Goal: Learn about a topic: Learn about a topic

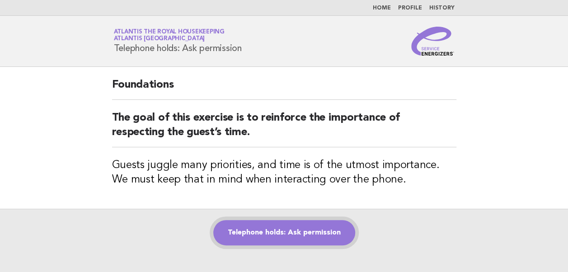
click at [274, 231] on link "Telephone holds: Ask permission" at bounding box center [284, 232] width 142 height 25
click at [280, 234] on link "Telephone holds: Ask permission" at bounding box center [284, 232] width 142 height 25
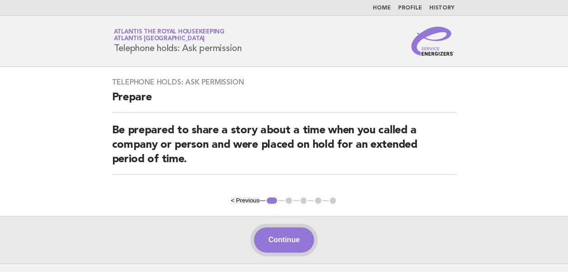
click at [284, 243] on button "Continue" at bounding box center [284, 239] width 60 height 25
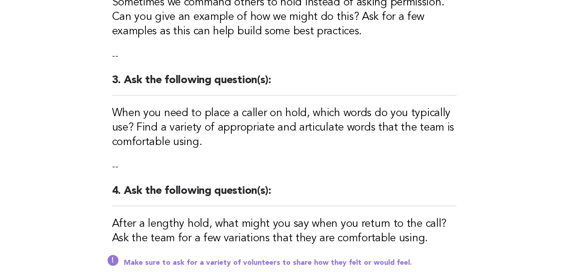
scroll to position [433, 0]
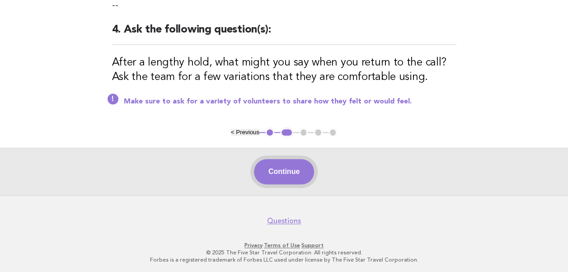
click at [280, 170] on button "Continue" at bounding box center [284, 171] width 60 height 25
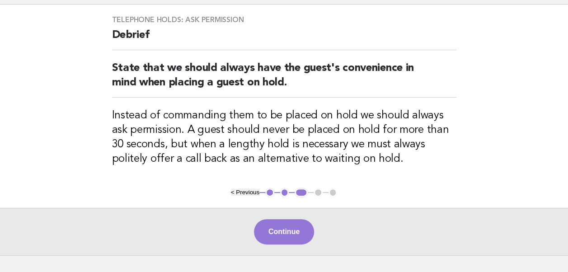
scroll to position [123, 0]
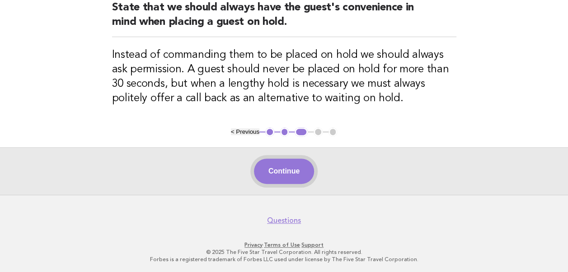
click at [279, 170] on button "Continue" at bounding box center [284, 171] width 60 height 25
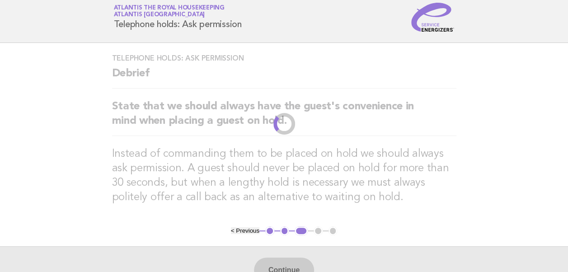
scroll to position [0, 0]
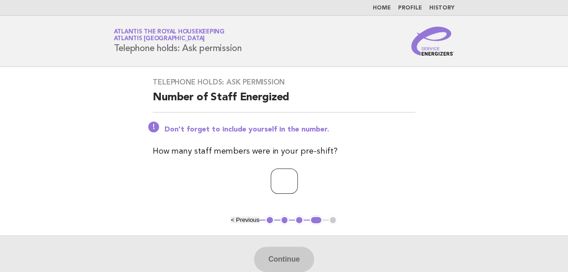
click at [271, 182] on input "number" at bounding box center [284, 180] width 27 height 25
type input "**"
click at [287, 261] on button "Continue" at bounding box center [284, 259] width 60 height 25
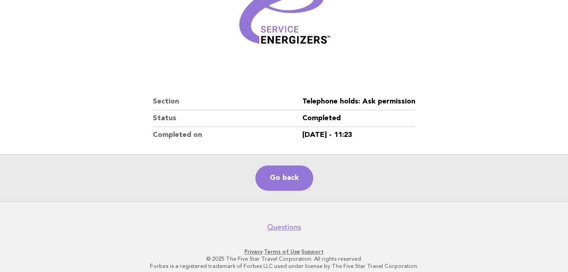
scroll to position [154, 0]
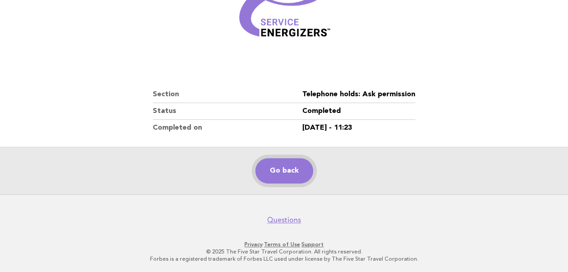
click at [290, 171] on link "Go back" at bounding box center [284, 170] width 58 height 25
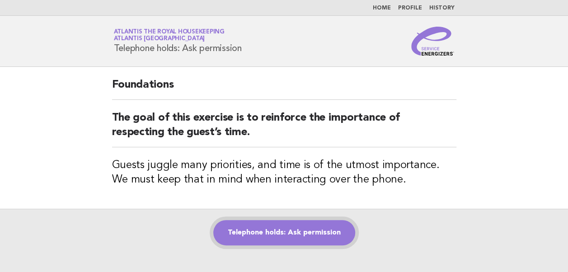
click at [280, 235] on link "Telephone holds: Ask permission" at bounding box center [284, 232] width 142 height 25
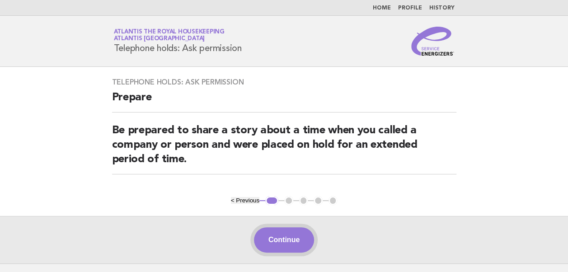
click at [274, 246] on button "Continue" at bounding box center [284, 239] width 60 height 25
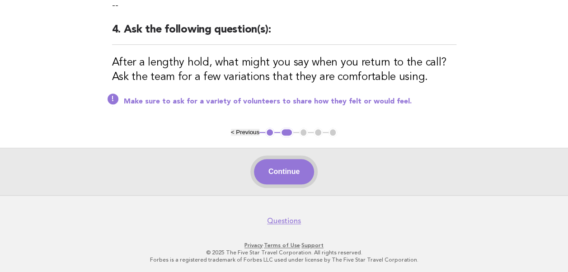
click at [284, 172] on button "Continue" at bounding box center [284, 171] width 60 height 25
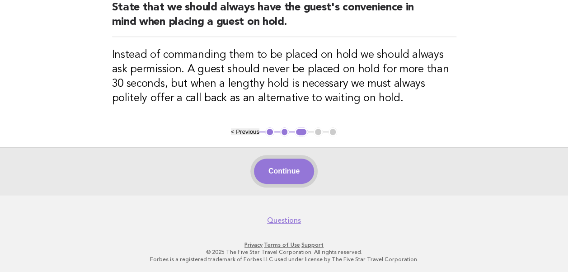
click at [284, 164] on button "Continue" at bounding box center [284, 171] width 60 height 25
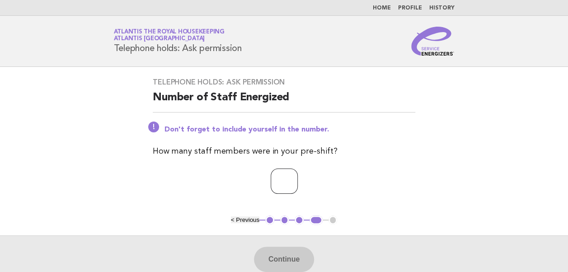
click at [271, 180] on input "number" at bounding box center [284, 180] width 27 height 25
type input "**"
click at [278, 260] on button "Continue" at bounding box center [284, 259] width 60 height 25
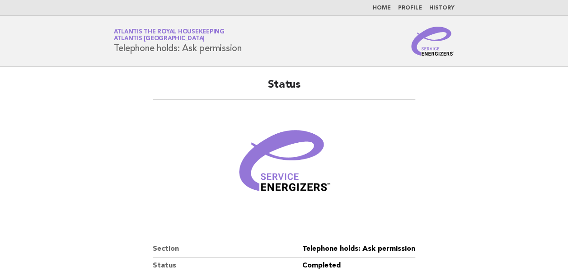
scroll to position [154, 0]
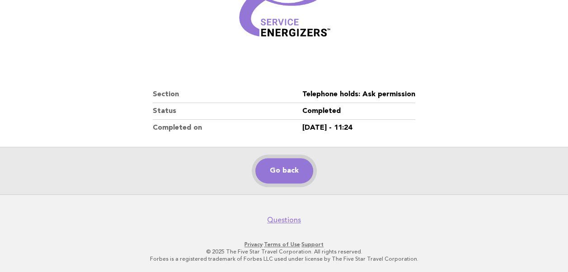
click at [277, 169] on link "Go back" at bounding box center [284, 170] width 58 height 25
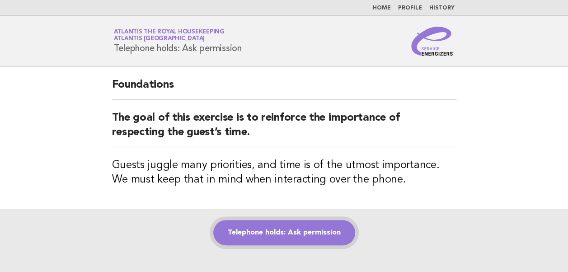
click at [275, 232] on link "Telephone holds: Ask permission" at bounding box center [284, 232] width 142 height 25
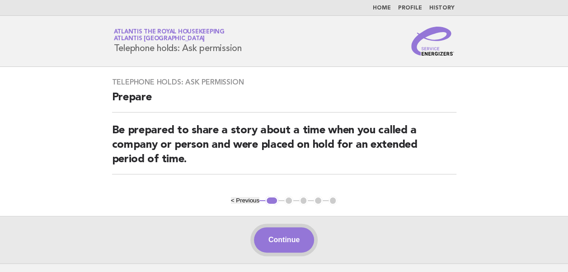
click at [276, 238] on button "Continue" at bounding box center [284, 239] width 60 height 25
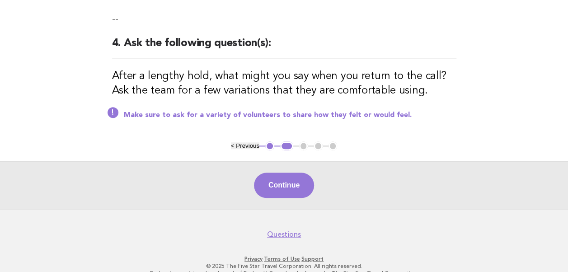
scroll to position [433, 0]
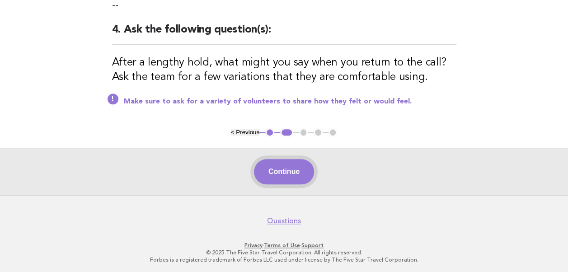
click at [283, 171] on button "Continue" at bounding box center [284, 171] width 60 height 25
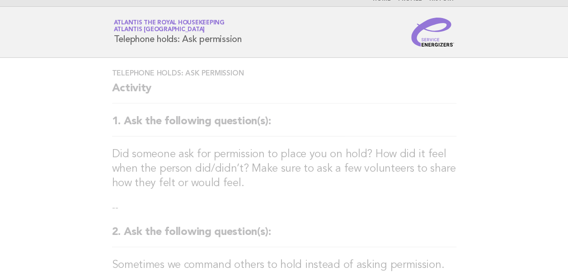
scroll to position [0, 0]
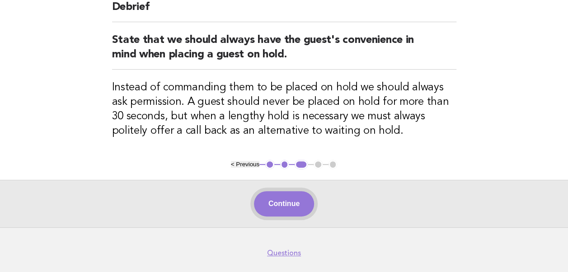
click at [281, 204] on button "Continue" at bounding box center [284, 203] width 60 height 25
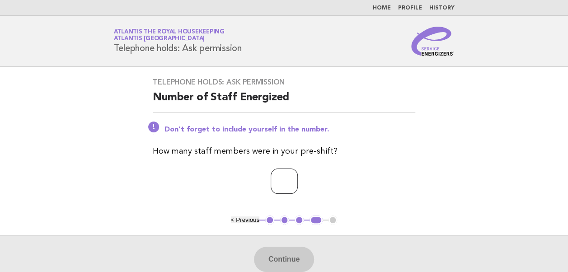
click at [271, 182] on input "number" at bounding box center [284, 180] width 27 height 25
type input "**"
click at [284, 255] on button "Continue" at bounding box center [284, 259] width 60 height 25
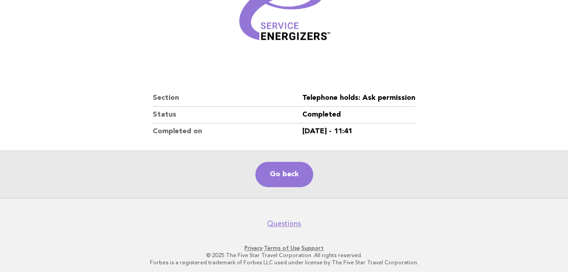
scroll to position [154, 0]
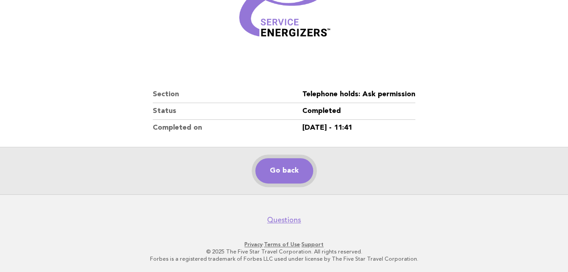
click at [284, 169] on link "Go back" at bounding box center [284, 170] width 58 height 25
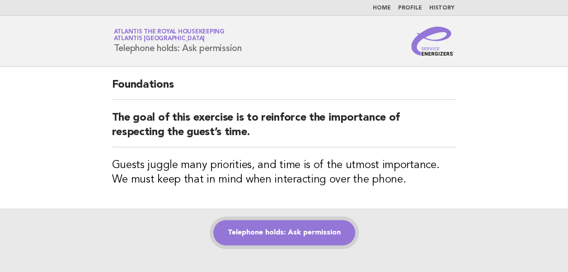
click at [275, 226] on link "Telephone holds: Ask permission" at bounding box center [284, 232] width 142 height 25
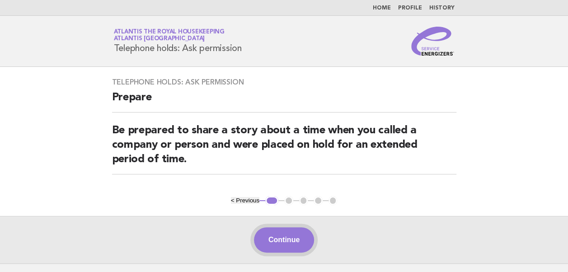
click at [290, 243] on button "Continue" at bounding box center [284, 239] width 60 height 25
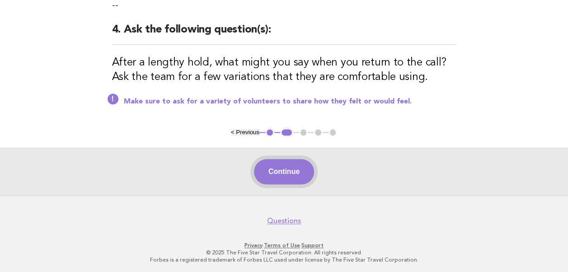
click at [284, 172] on button "Continue" at bounding box center [284, 171] width 60 height 25
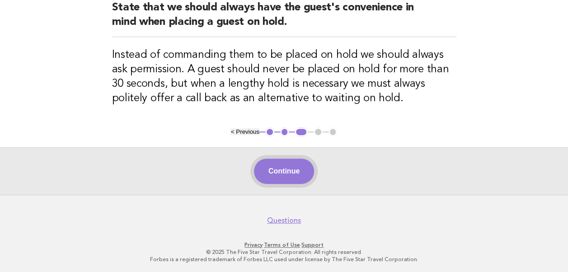
click at [281, 177] on button "Continue" at bounding box center [284, 171] width 60 height 25
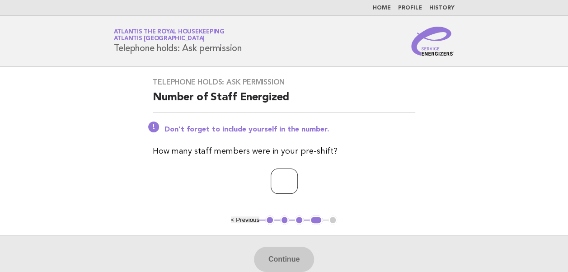
click at [281, 177] on input "number" at bounding box center [284, 180] width 27 height 25
type input "**"
click at [273, 257] on button "Continue" at bounding box center [284, 259] width 60 height 25
